Goal: Transaction & Acquisition: Purchase product/service

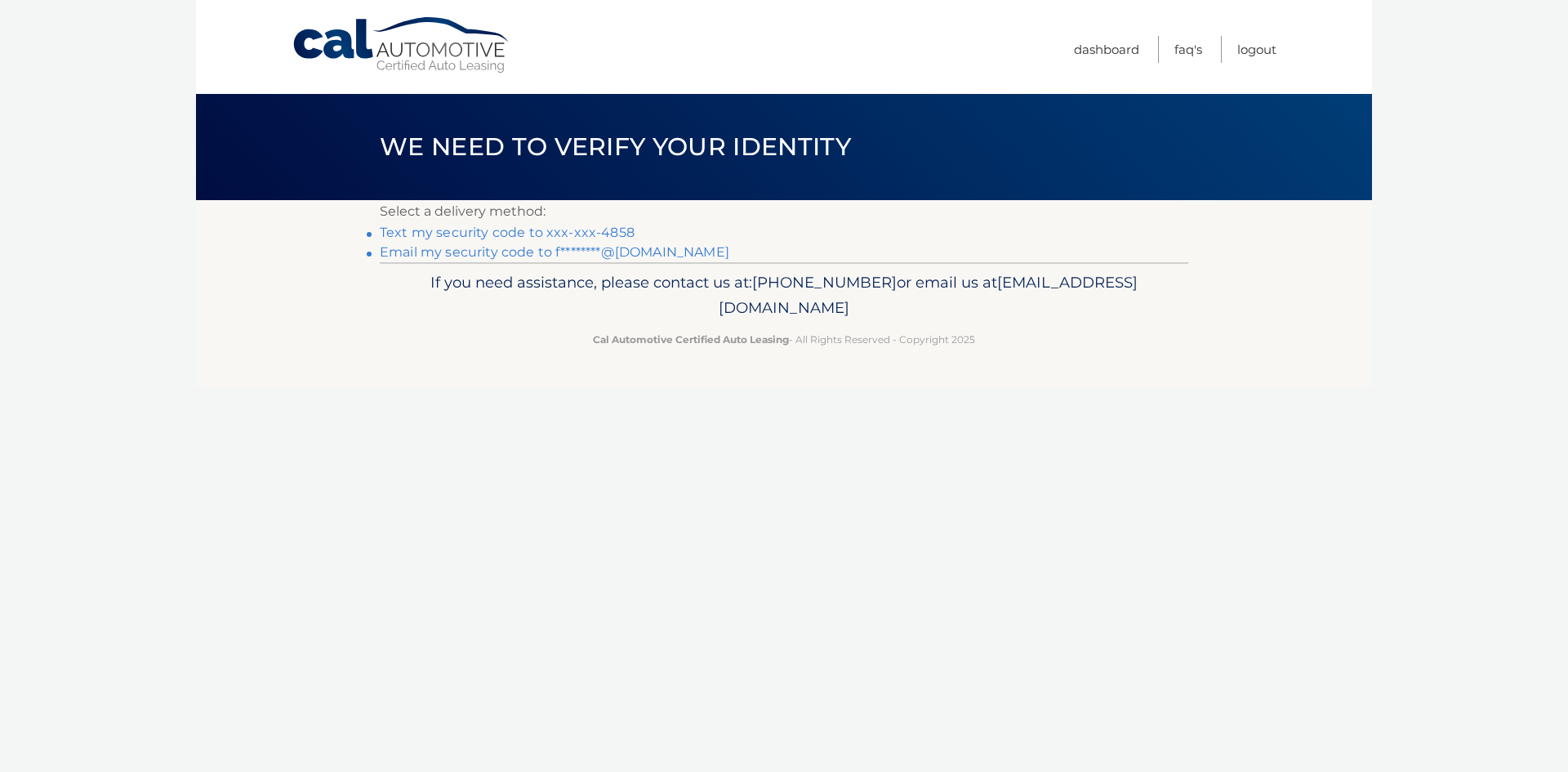
click at [573, 233] on link "Text my security code to xxx-xxx-4858" at bounding box center [506, 232] width 255 height 15
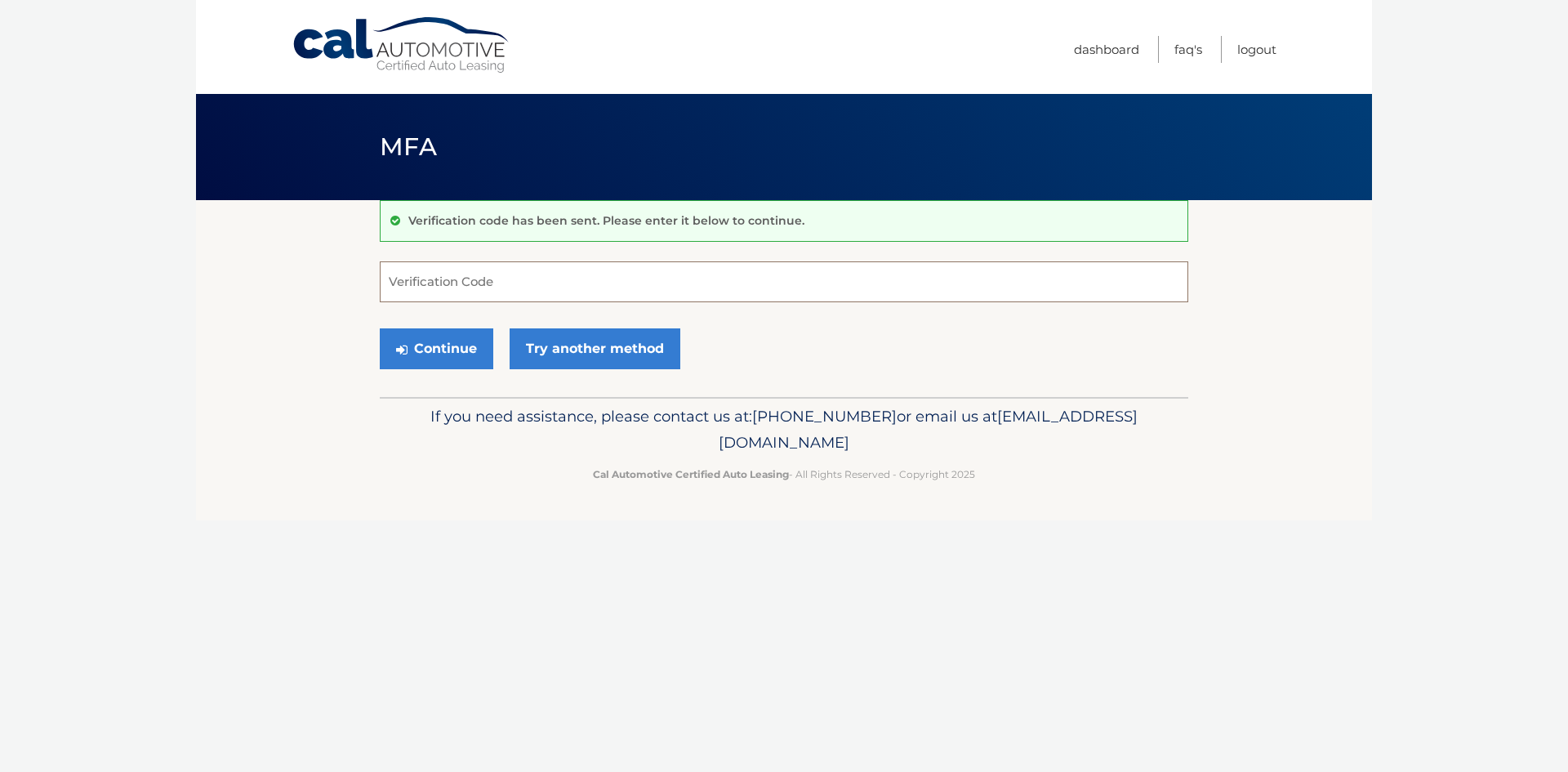
click at [416, 278] on input "Verification Code" at bounding box center [784, 282] width 809 height 41
type input "544722"
click at [408, 342] on button "Continue" at bounding box center [436, 349] width 113 height 41
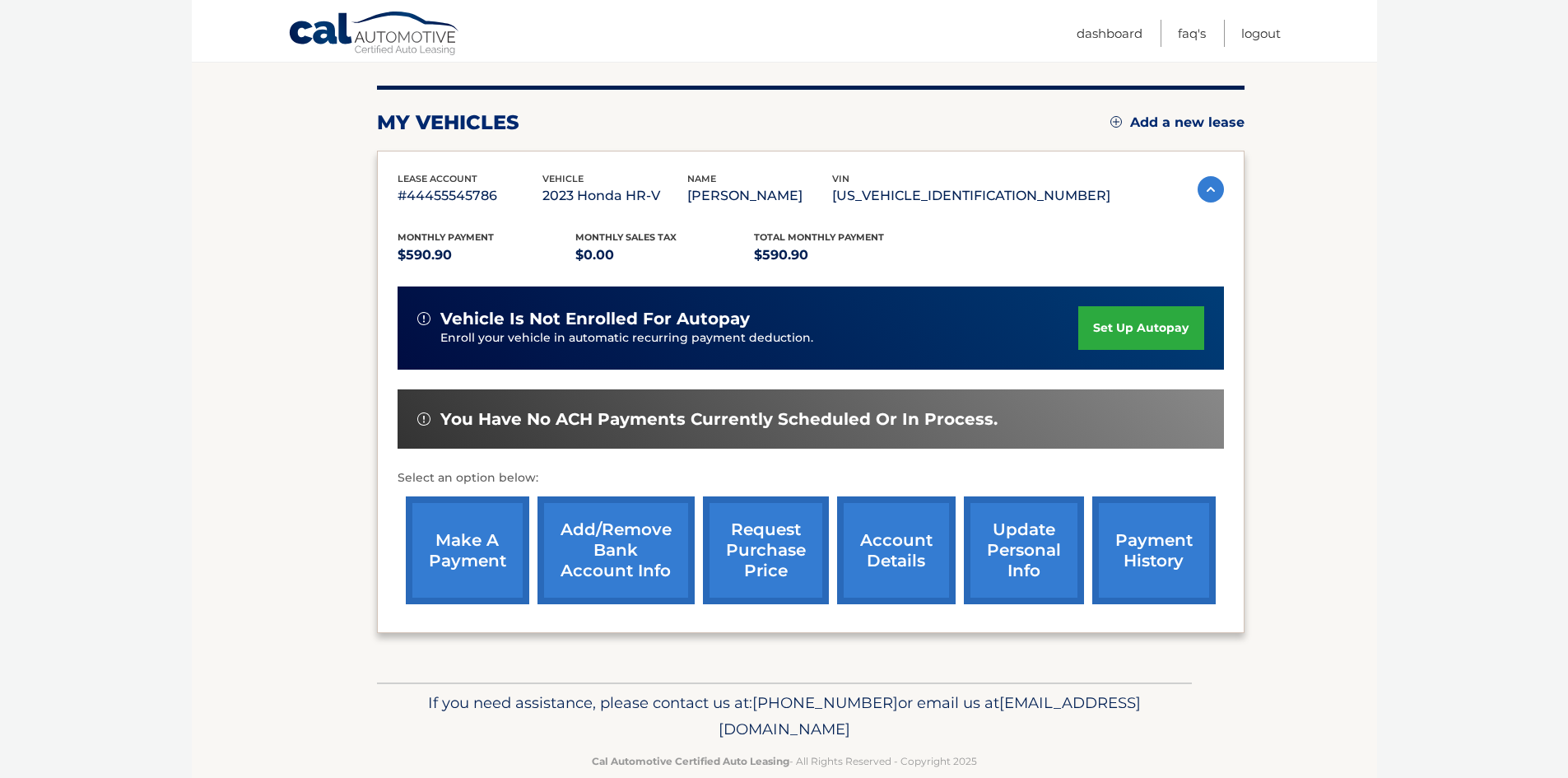
scroll to position [197, 0]
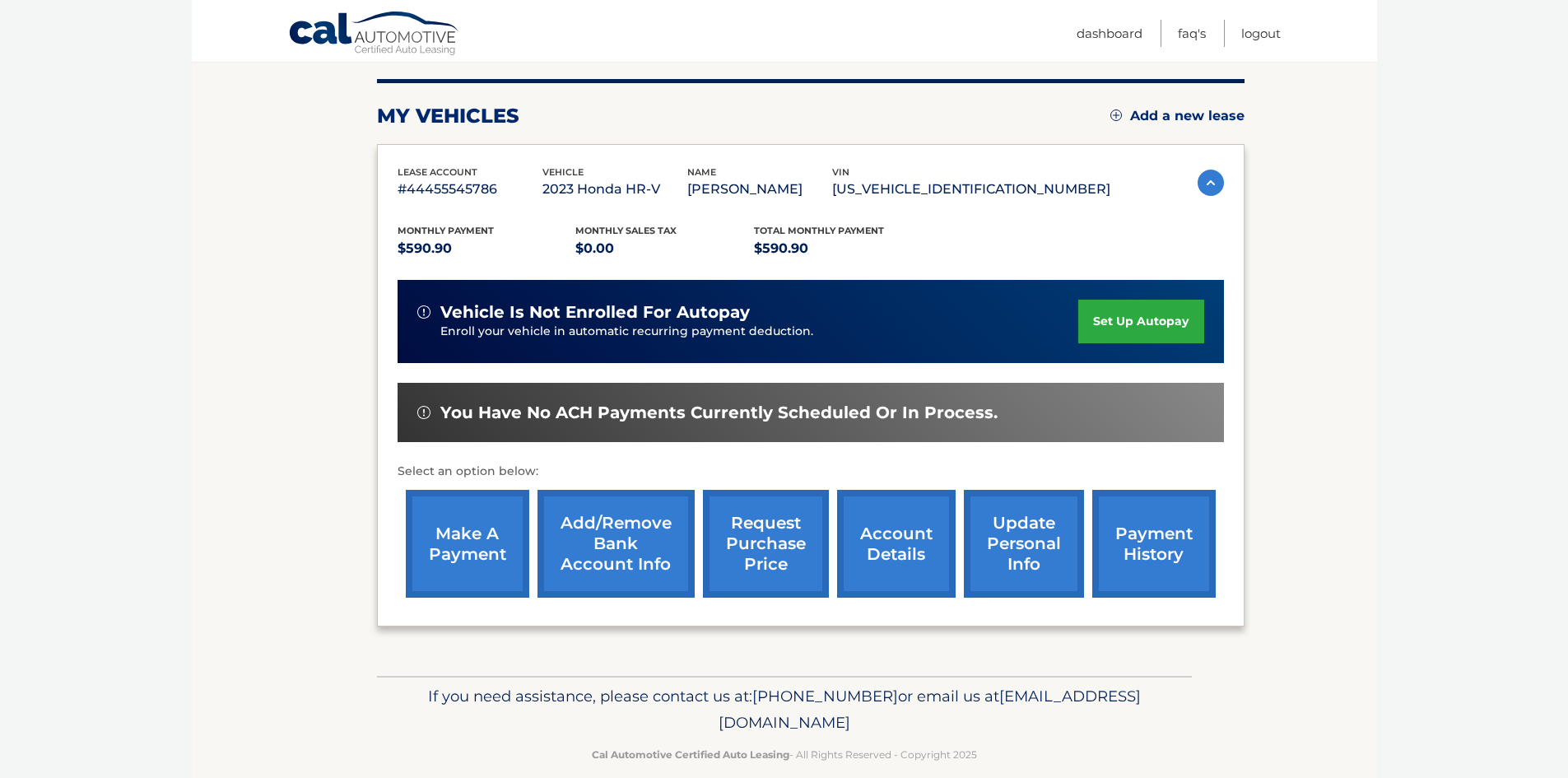
click at [481, 531] on link "make a payment" at bounding box center [467, 544] width 123 height 108
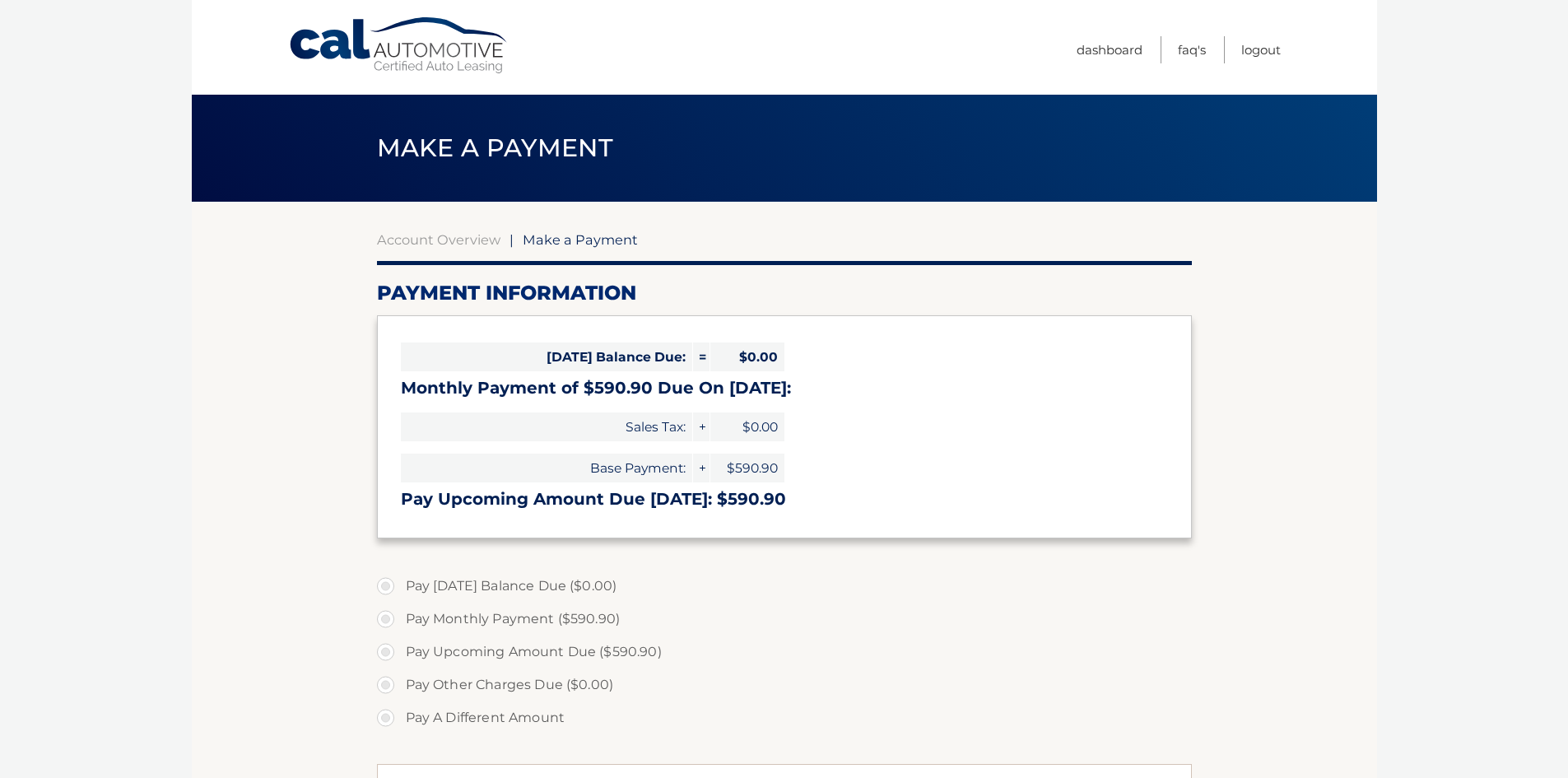
select select "ZmJhMjA4MjktMmQ5Ny00MGI3LTg5YzYtMDlmZjFmMTdlYTJk"
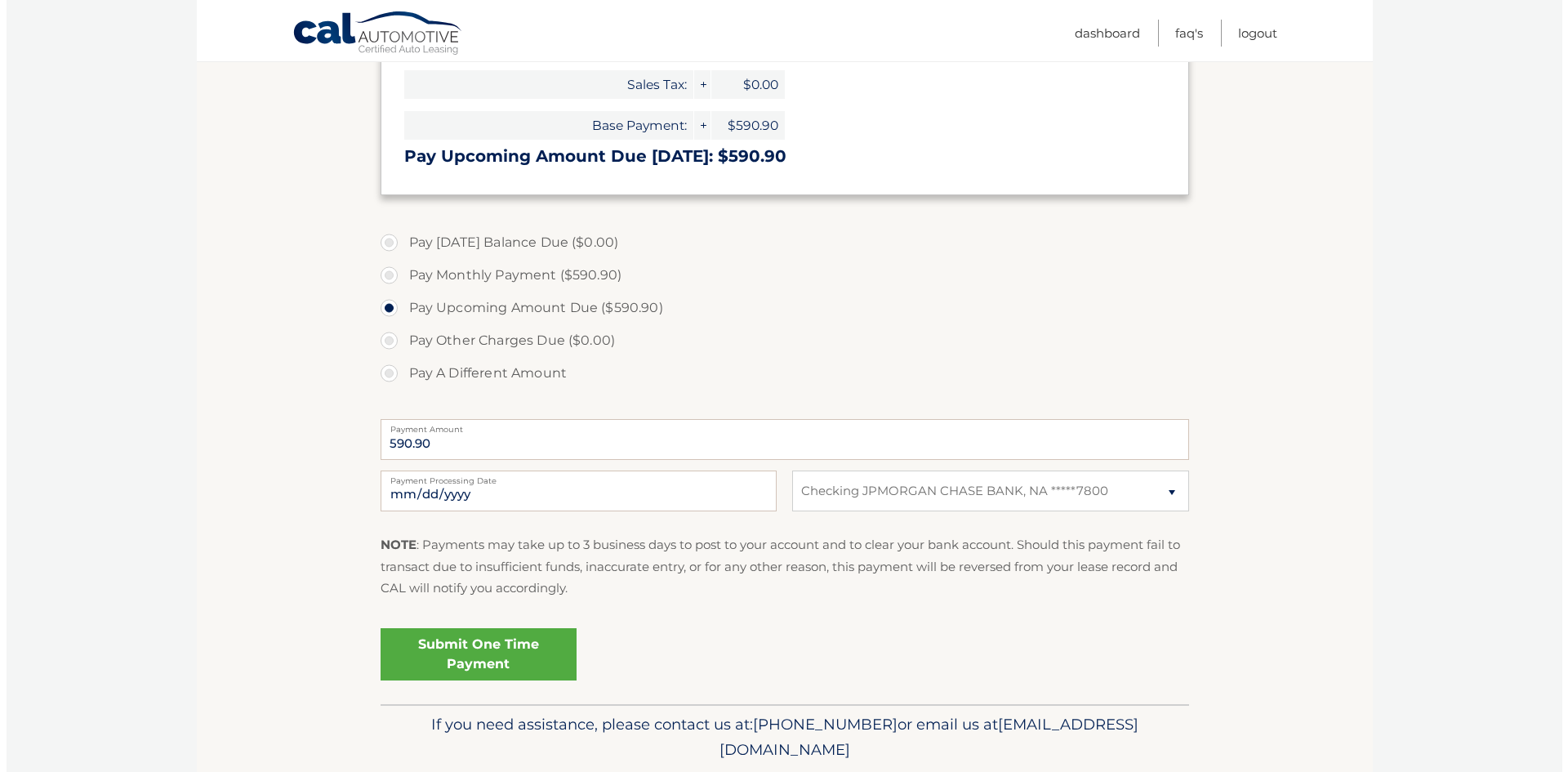
scroll to position [340, 0]
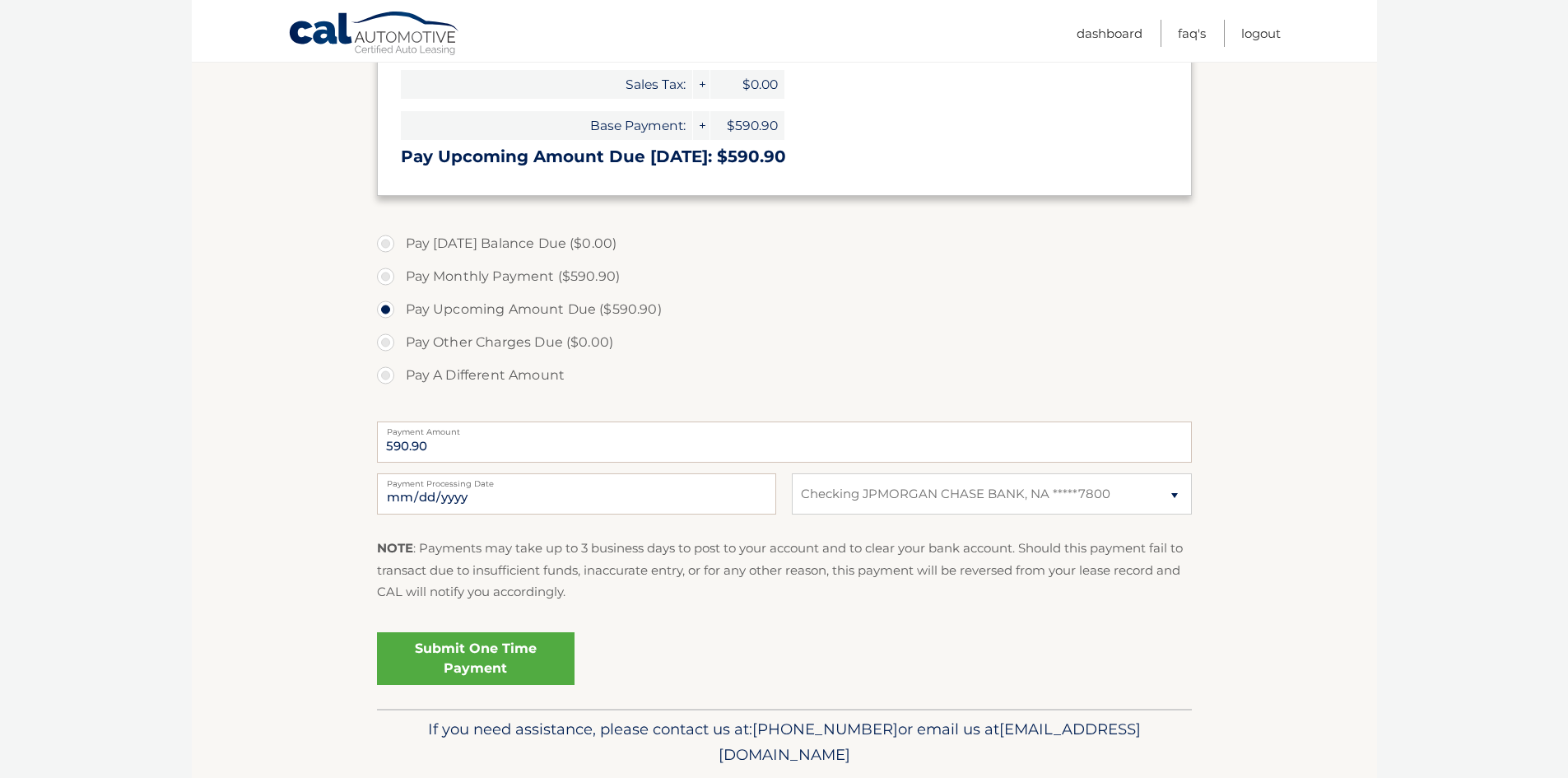
click at [504, 660] on link "Submit One Time Payment" at bounding box center [476, 659] width 197 height 53
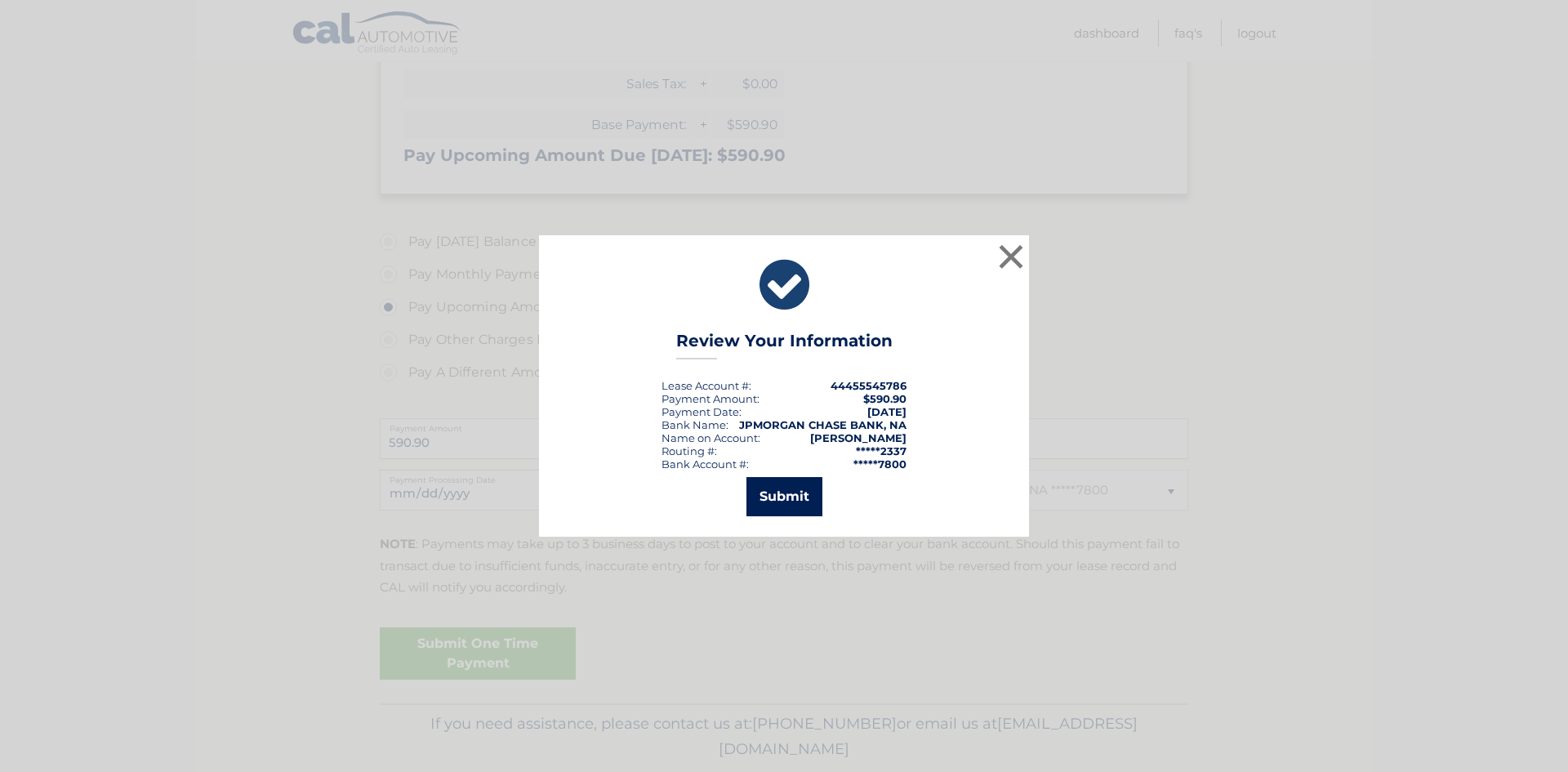
click at [784, 495] on button "Submit" at bounding box center [784, 497] width 76 height 39
